Goal: Information Seeking & Learning: Learn about a topic

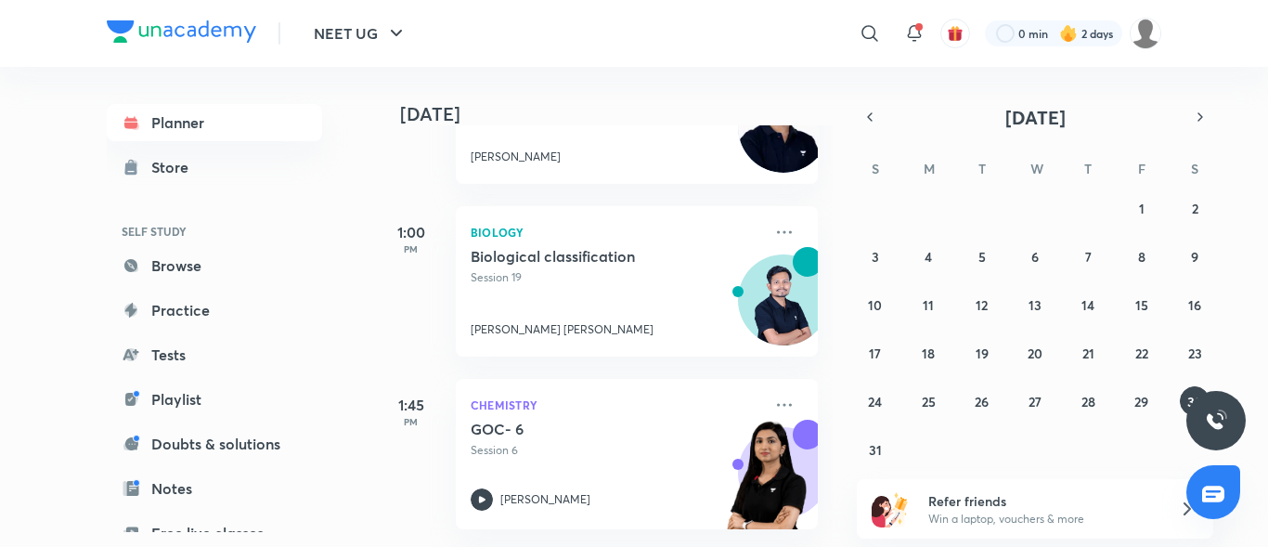
scroll to position [557, 0]
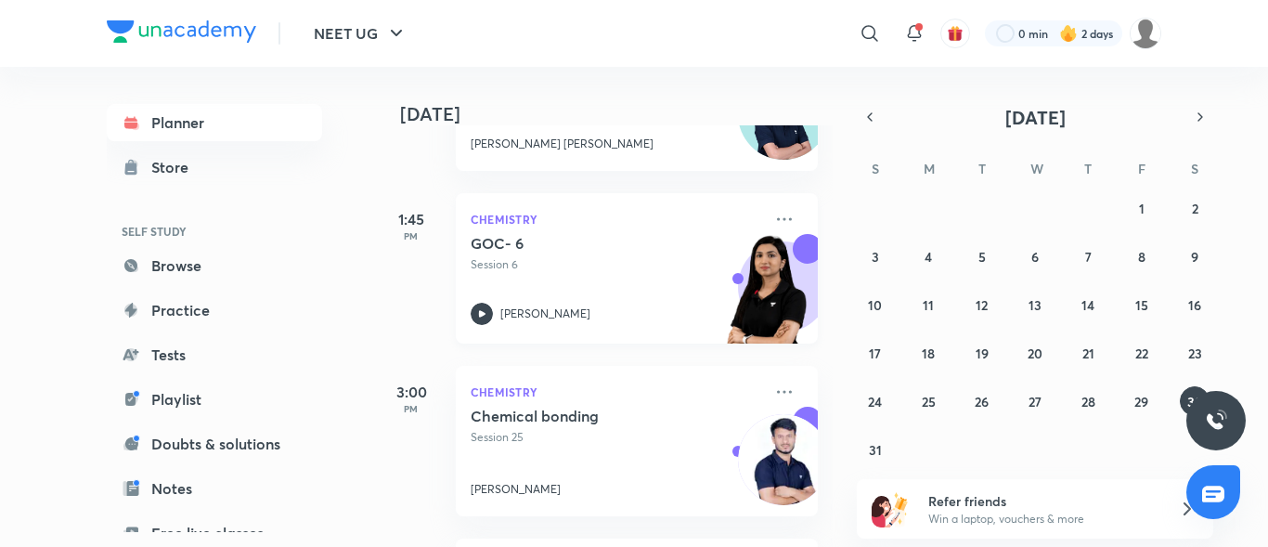
click at [476, 317] on icon at bounding box center [482, 314] width 22 height 22
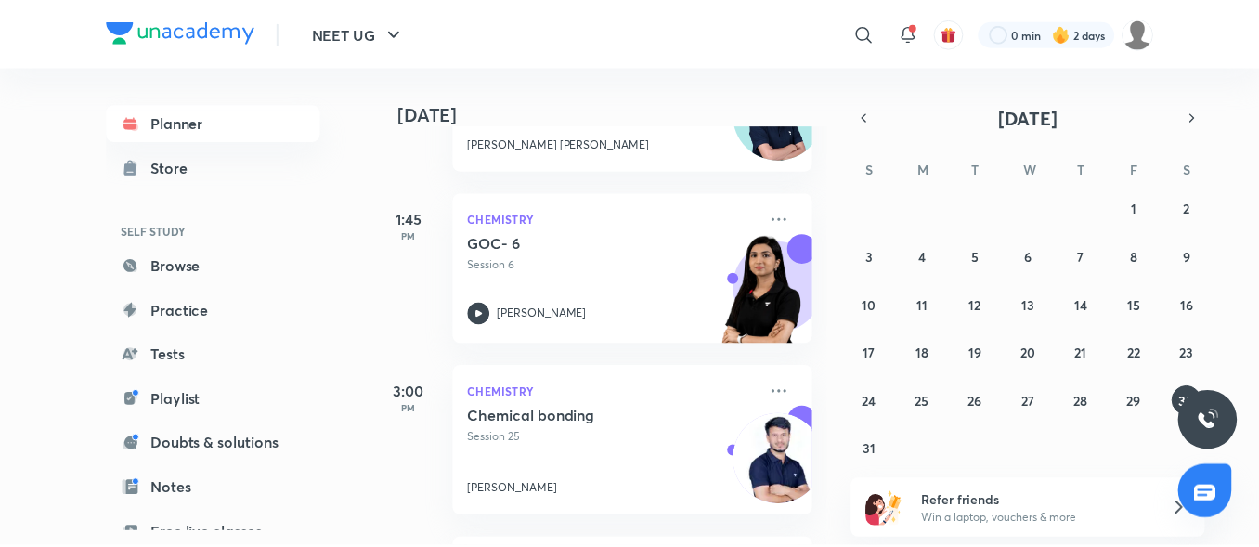
scroll to position [650, 0]
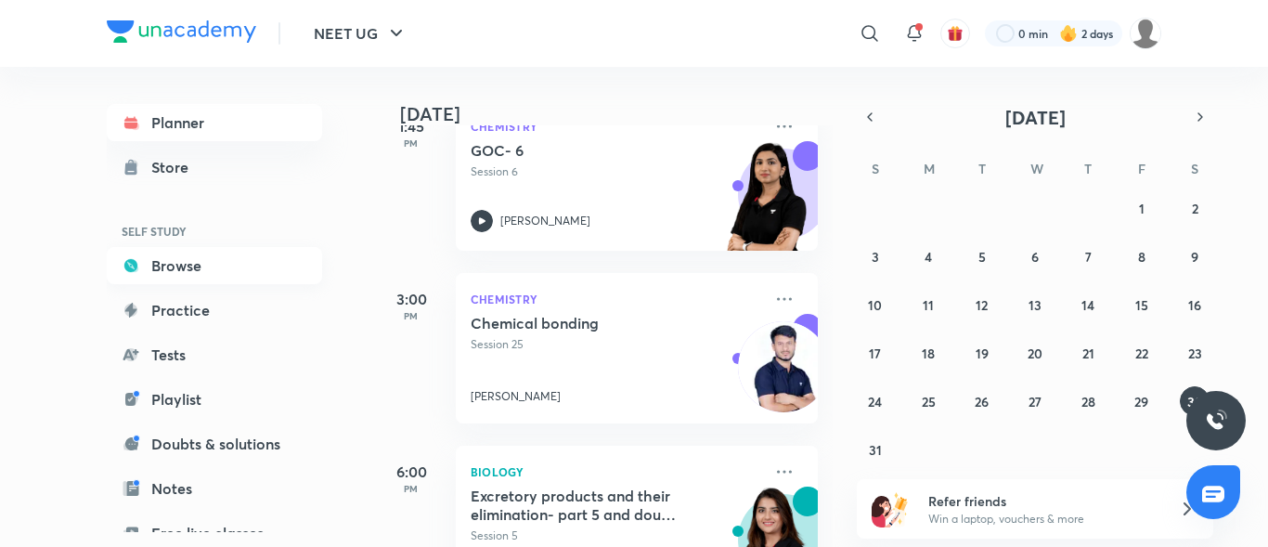
drag, startPoint x: 220, startPoint y: 256, endPoint x: 203, endPoint y: 252, distance: 17.1
click at [220, 257] on link "Browse" at bounding box center [214, 265] width 215 height 37
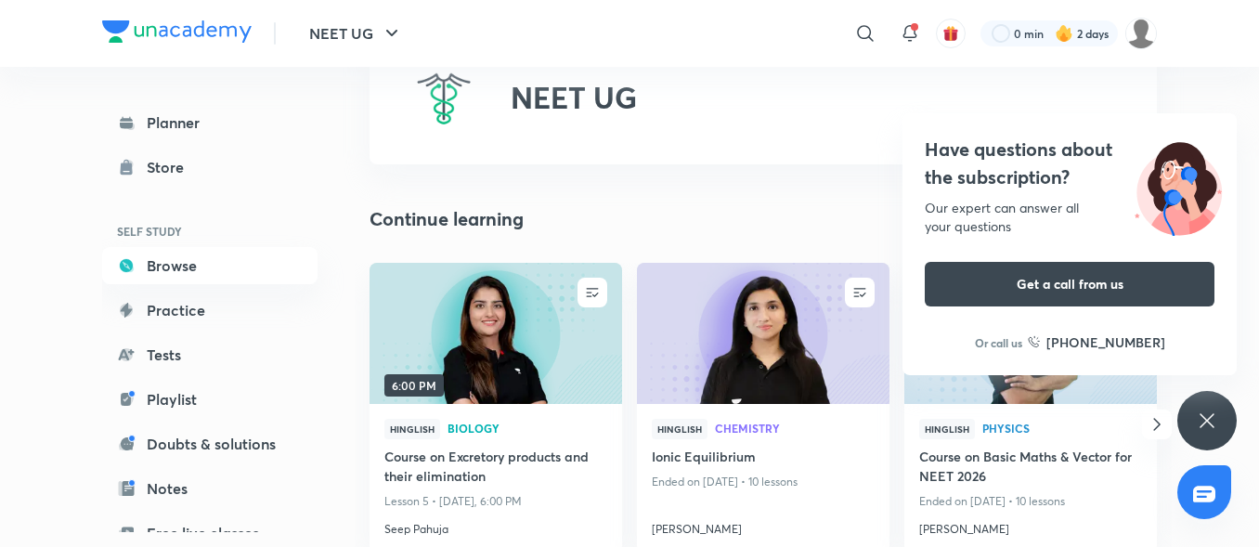
scroll to position [186, 0]
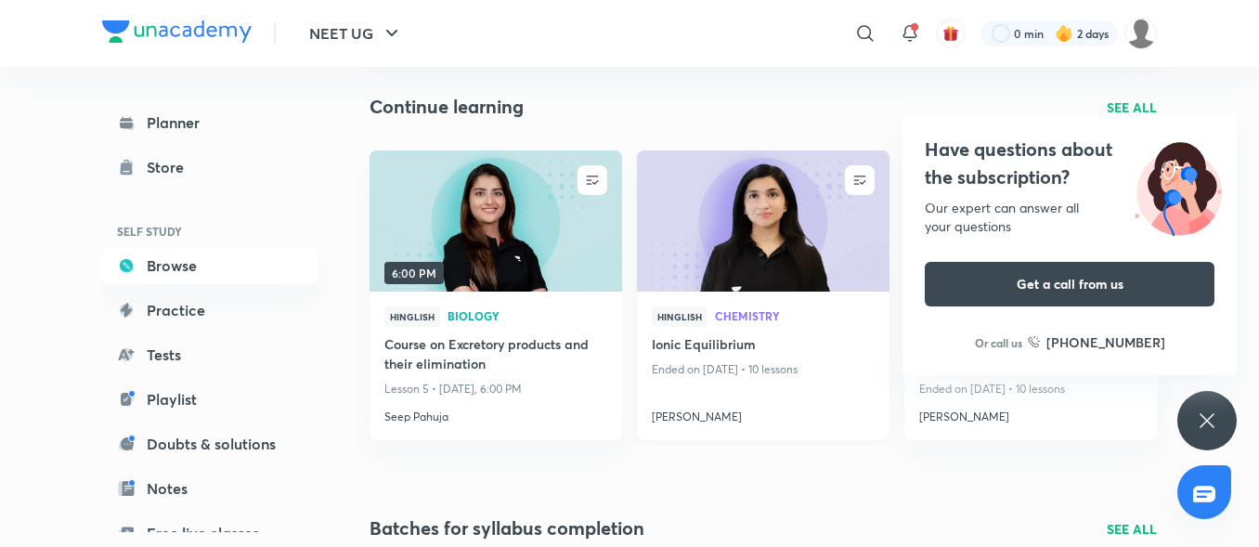
click at [689, 211] on img at bounding box center [762, 221] width 257 height 144
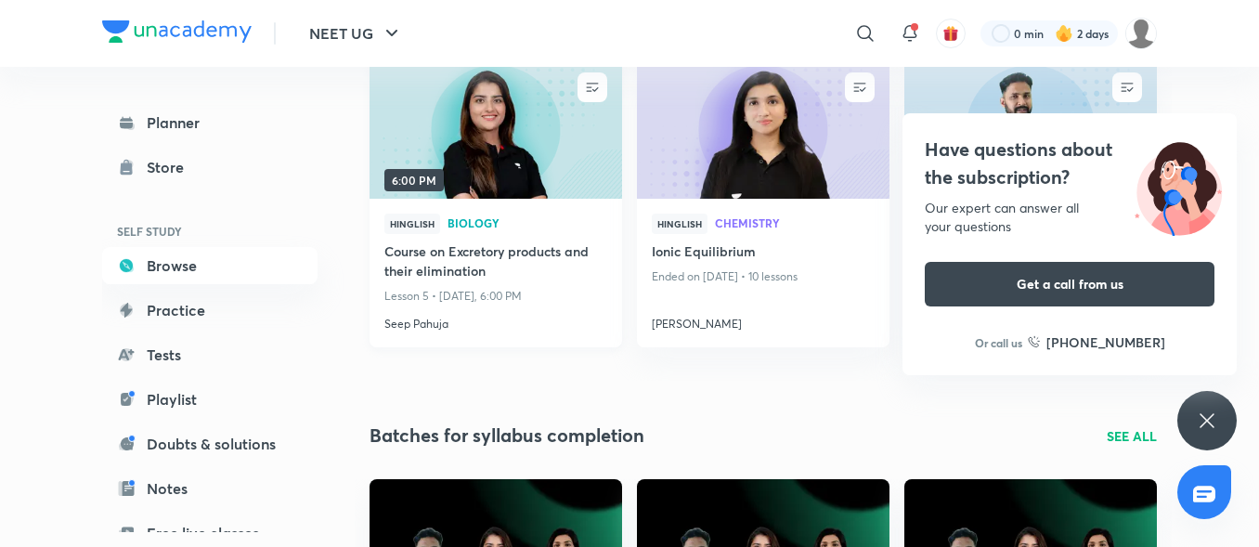
scroll to position [186, 0]
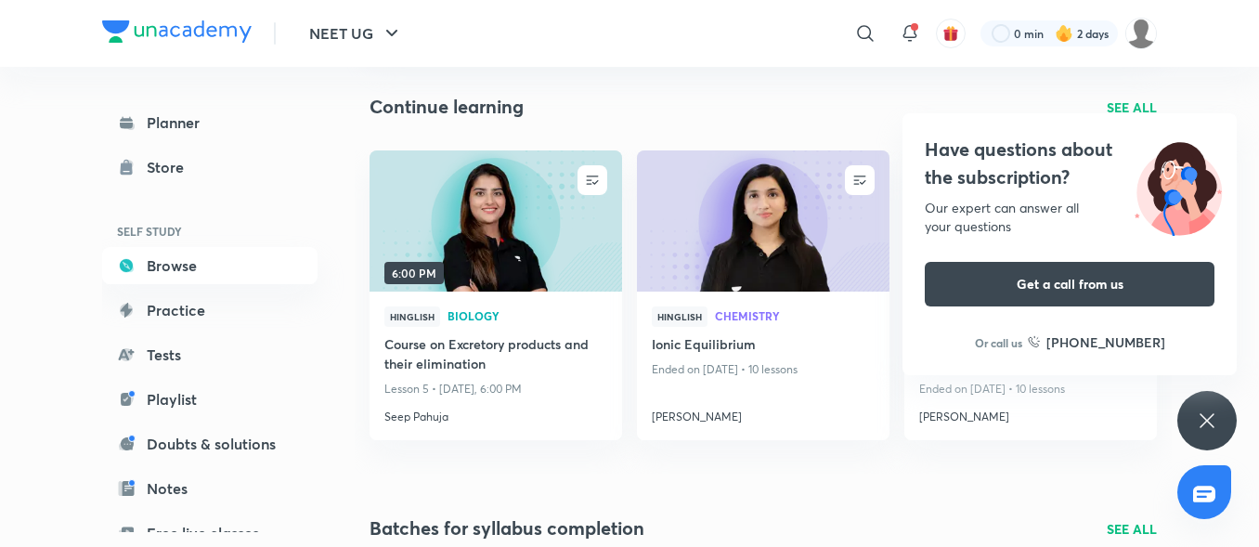
click at [1217, 410] on icon at bounding box center [1206, 420] width 22 height 22
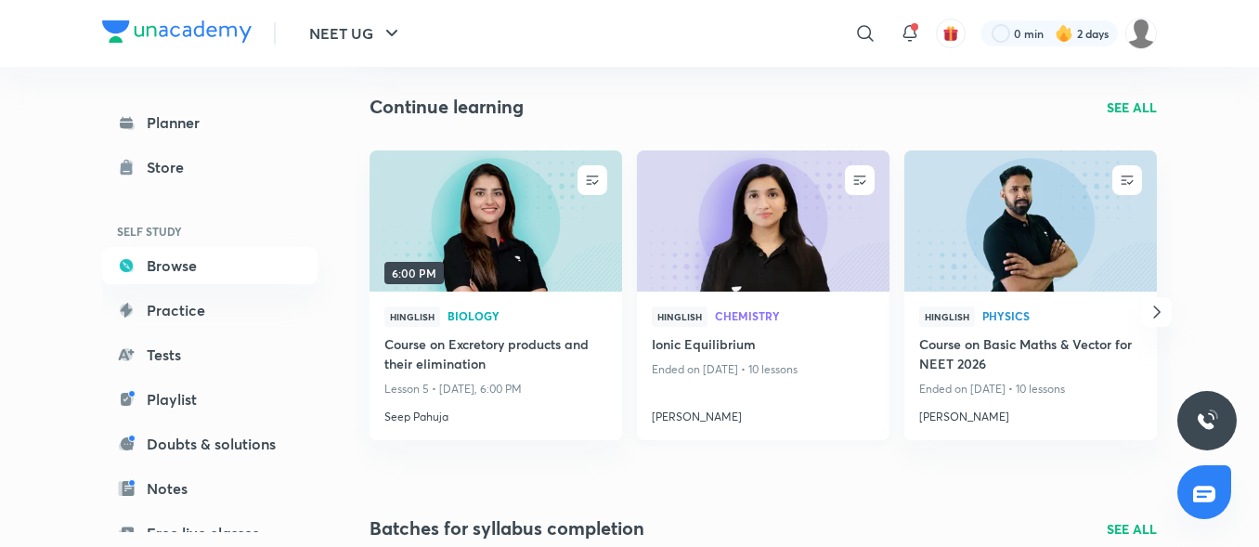
click at [809, 224] on img at bounding box center [762, 221] width 257 height 144
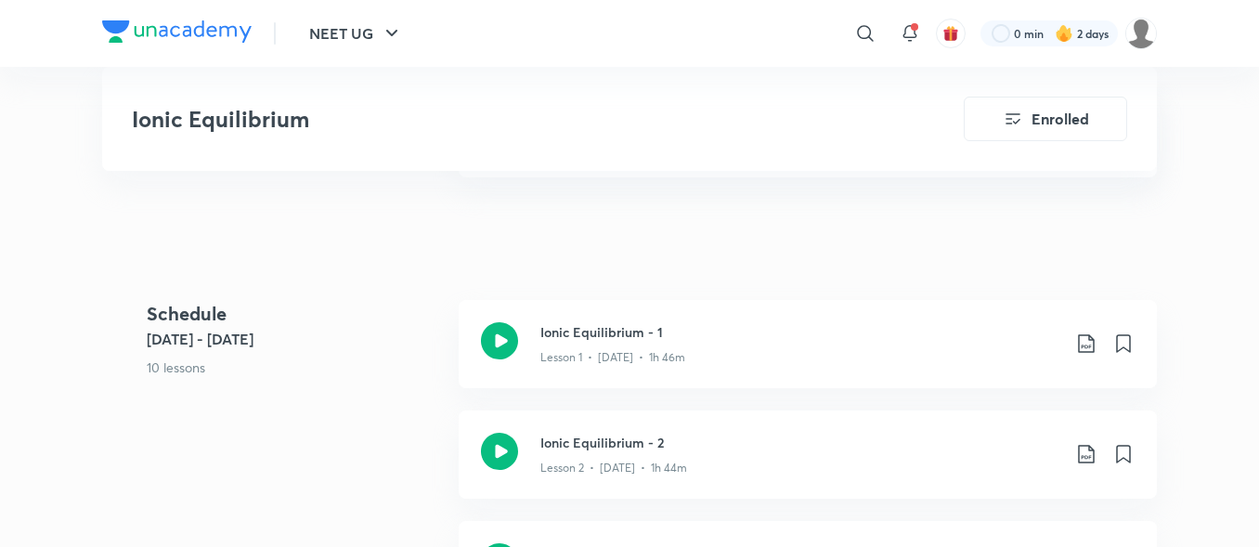
scroll to position [1021, 0]
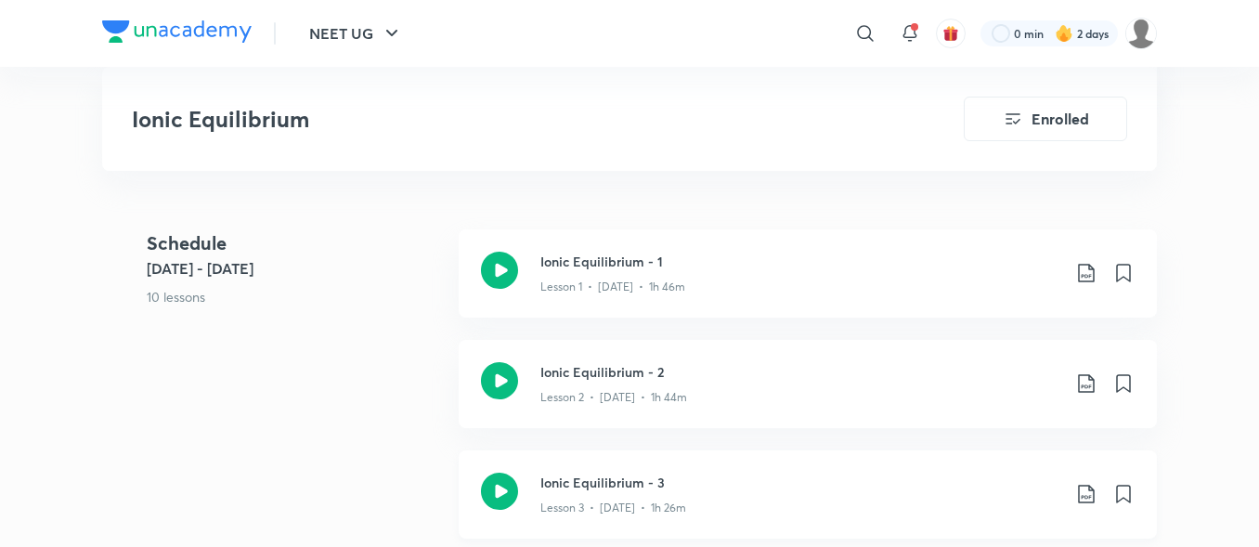
click at [523, 489] on div "Ionic Equilibrium - 3 Lesson 3 • [DATE] • 1h 26m" at bounding box center [808, 494] width 698 height 88
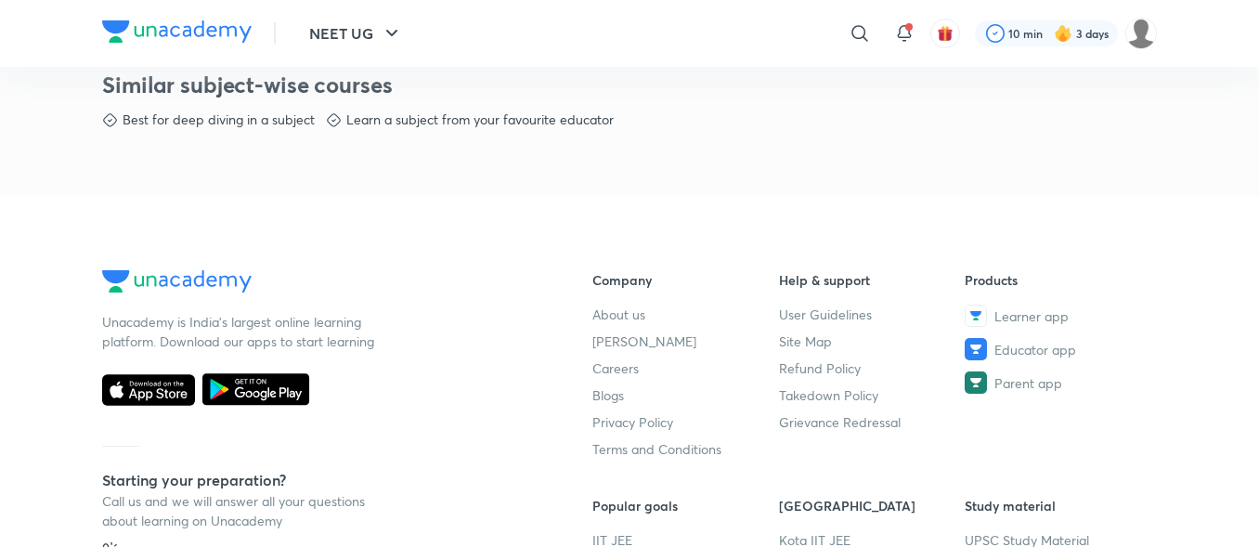
scroll to position [928, 0]
